Goal: Transaction & Acquisition: Purchase product/service

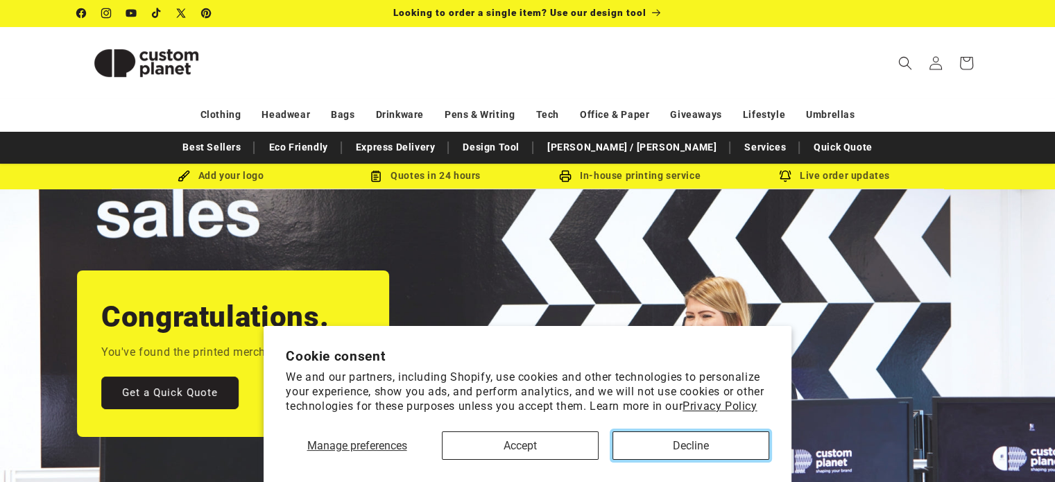
click at [658, 448] on button "Decline" at bounding box center [690, 445] width 157 height 28
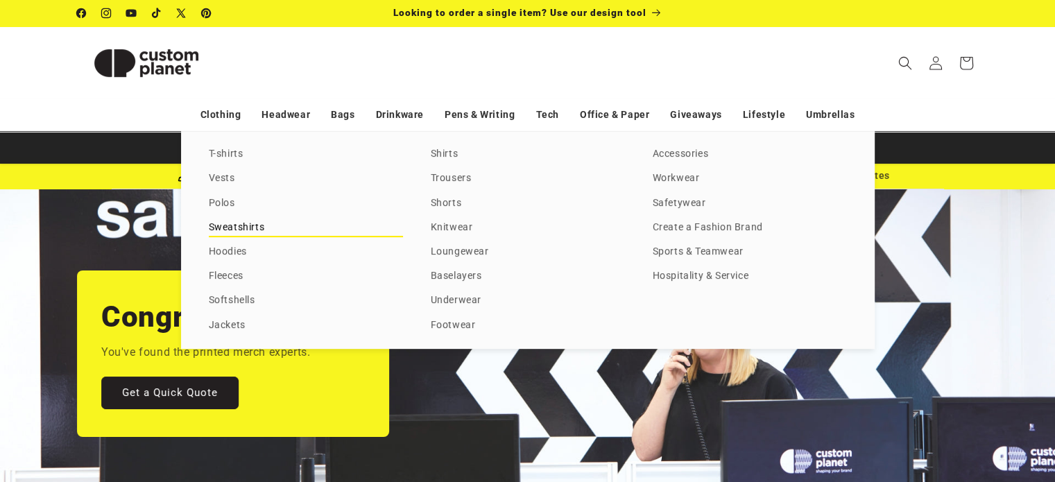
click at [230, 229] on link "Sweatshirts" at bounding box center [306, 227] width 194 height 19
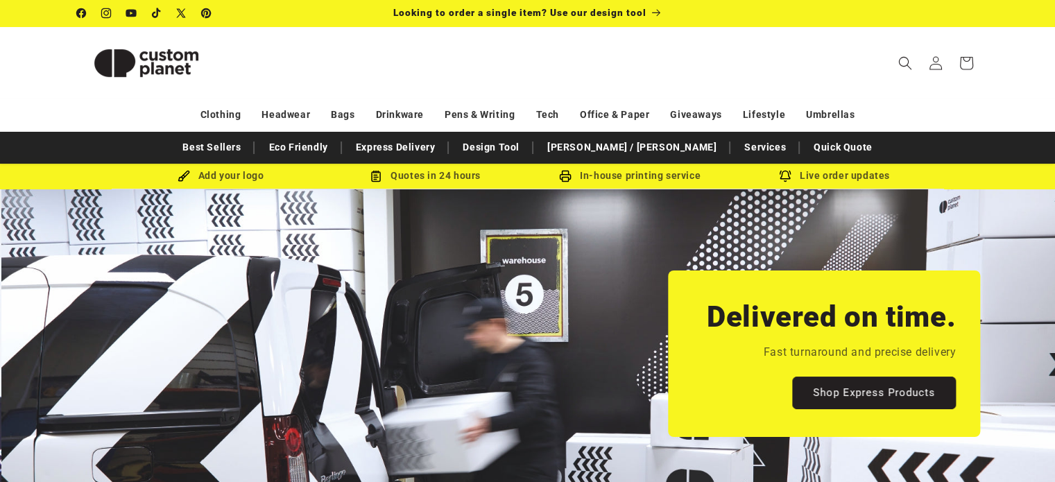
scroll to position [0, 1054]
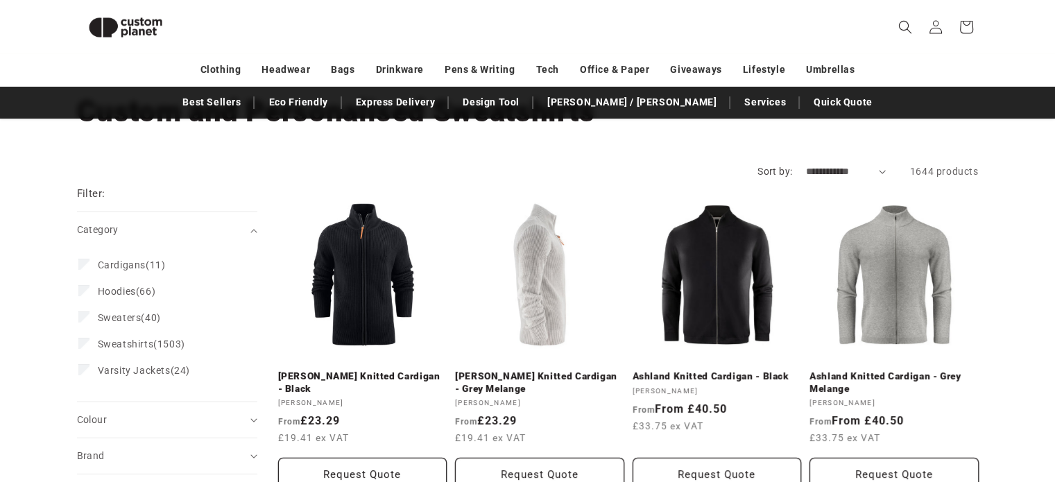
scroll to position [51, 0]
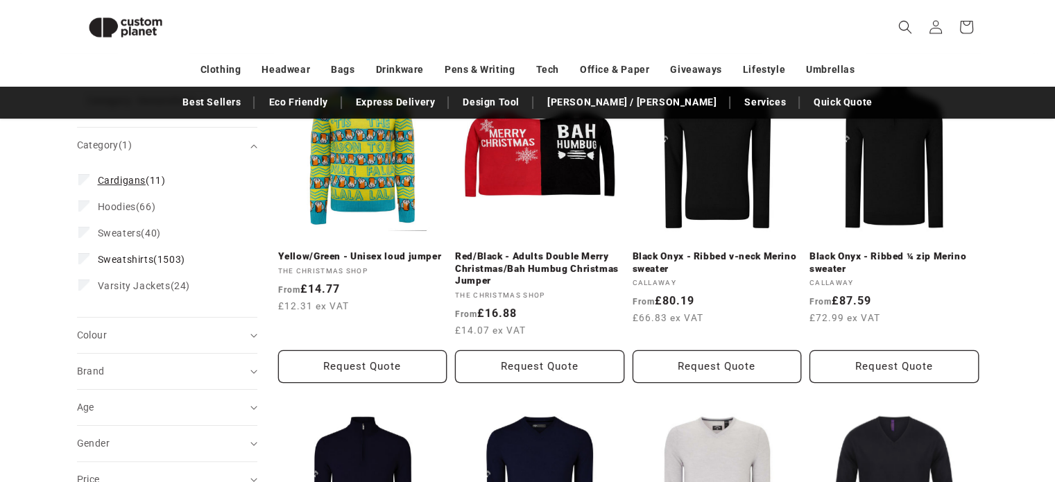
scroll to position [189, 0]
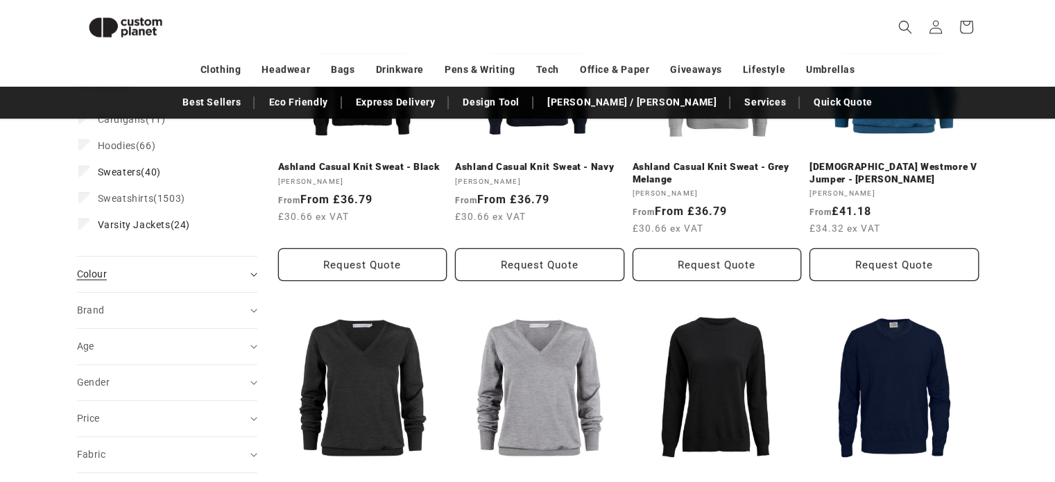
scroll to position [328, 0]
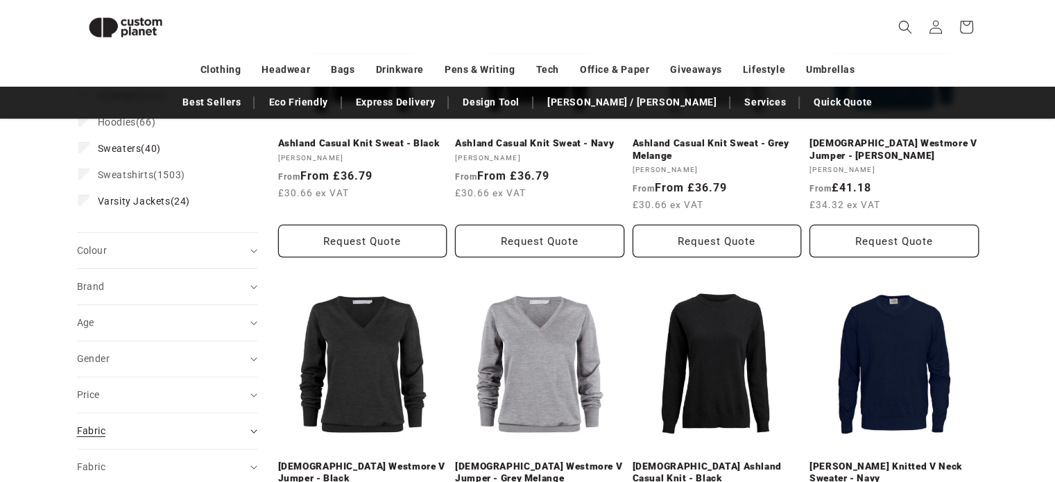
click at [241, 424] on div "Fabric (0)" at bounding box center [161, 431] width 169 height 15
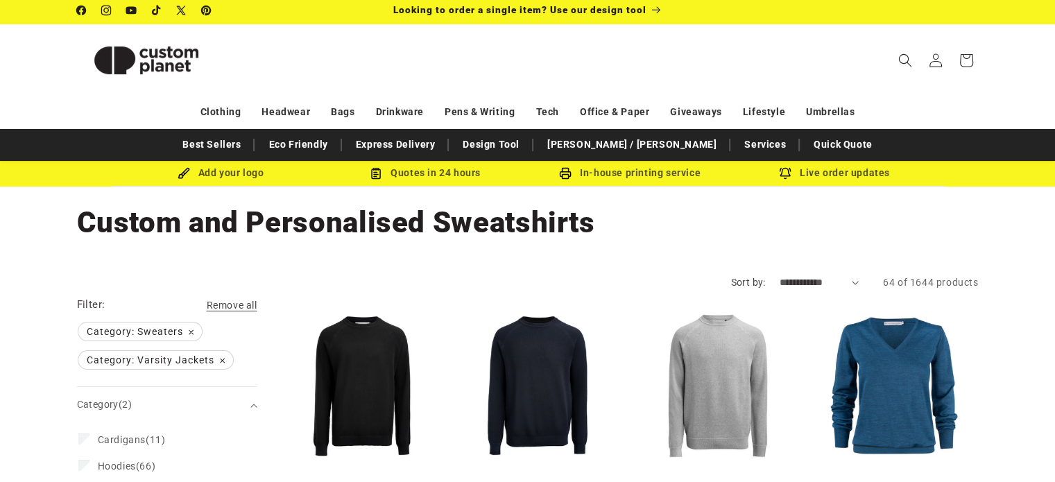
scroll to position [0, 0]
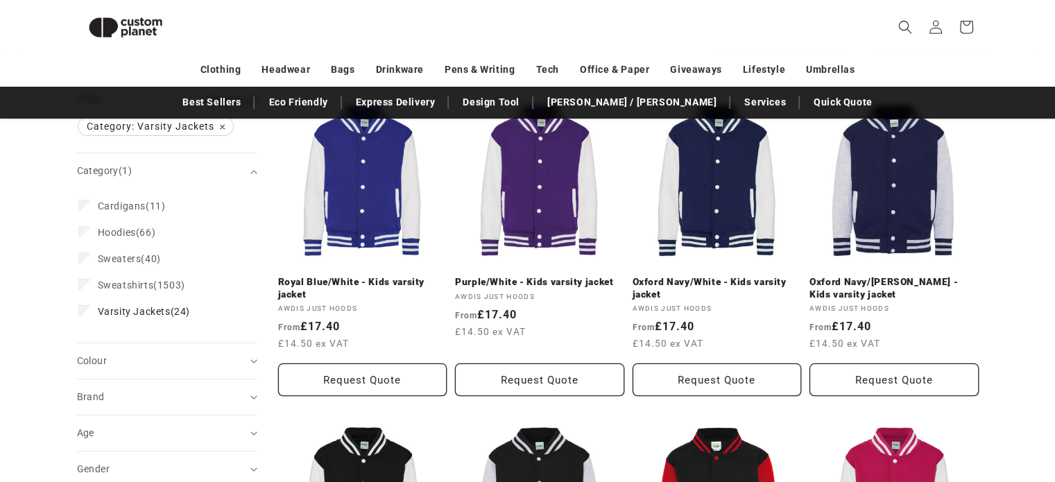
scroll to position [171, 0]
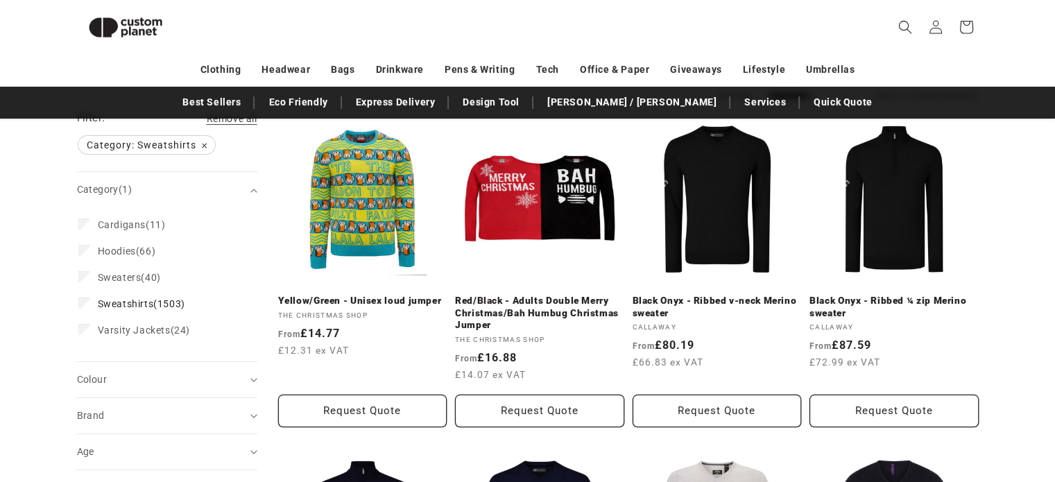
scroll to position [189, 0]
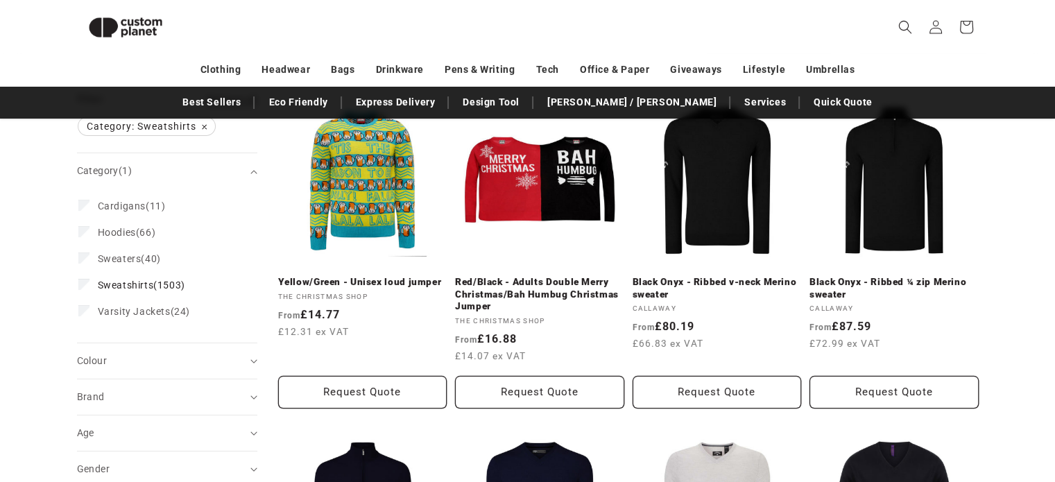
scroll to position [51, 0]
